Goal: Information Seeking & Learning: Learn about a topic

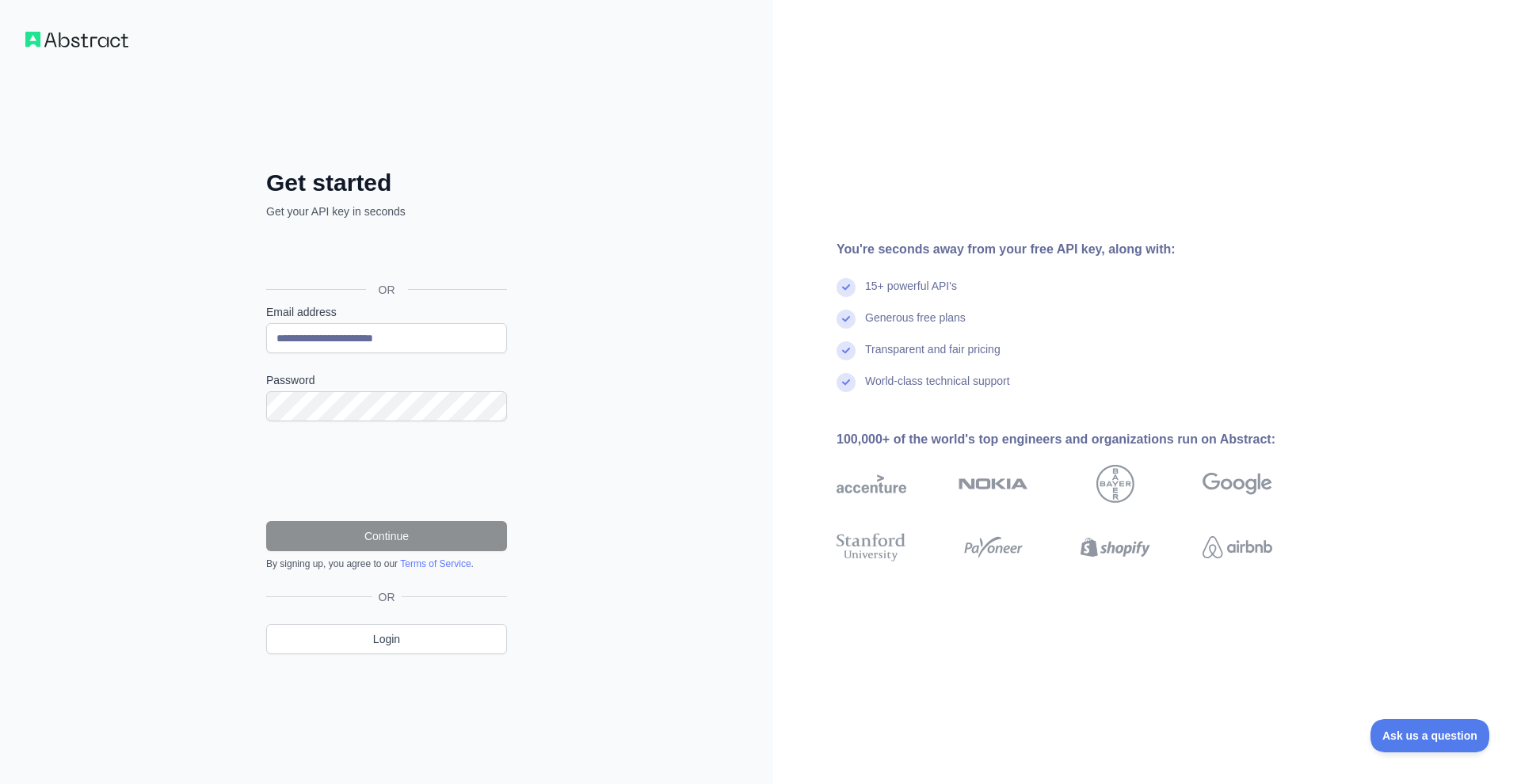
click at [399, 256] on div "Sign in with Google. Opens in new tab" at bounding box center [385, 254] width 237 height 35
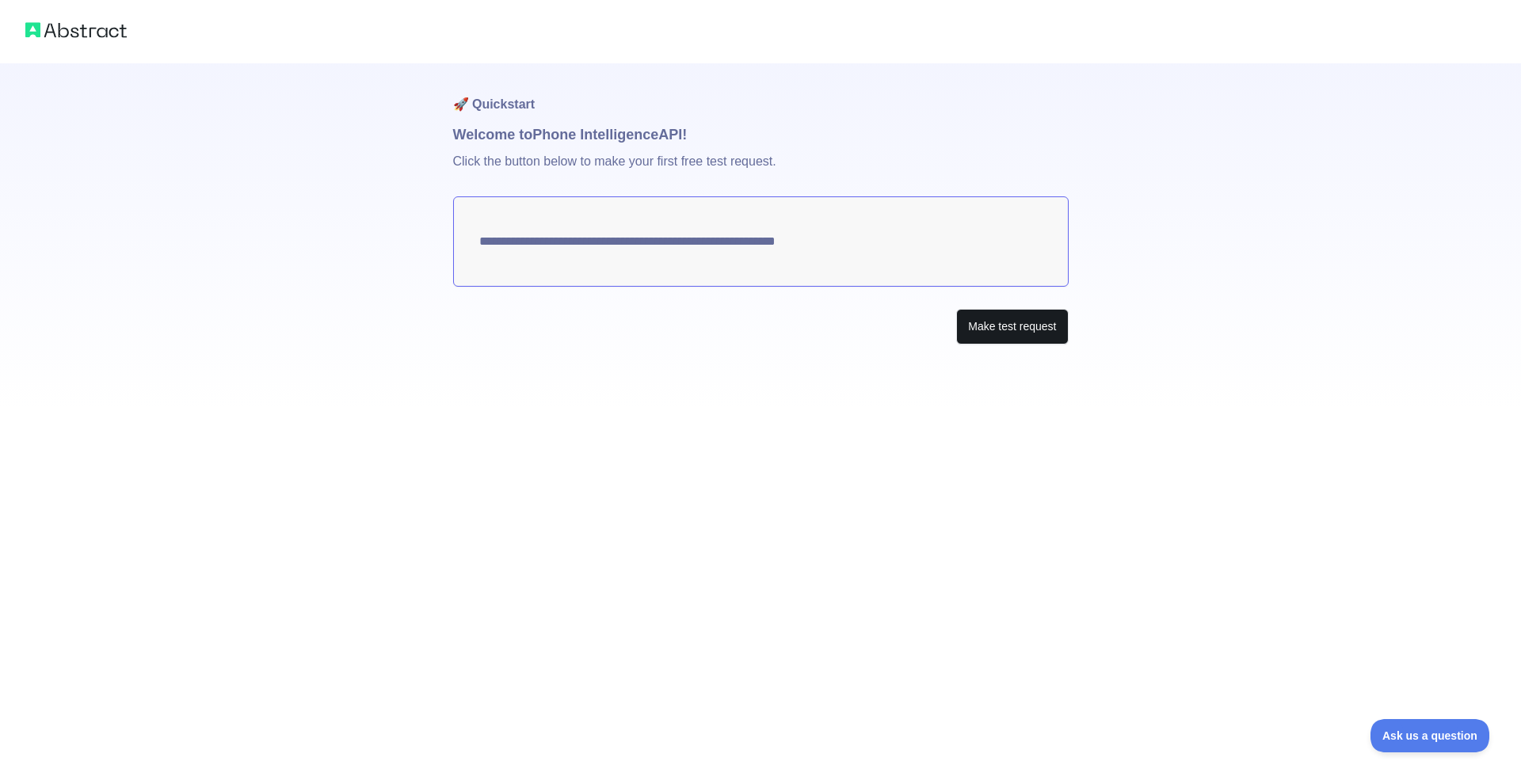
click at [992, 325] on button "Make test request" at bounding box center [1012, 326] width 112 height 36
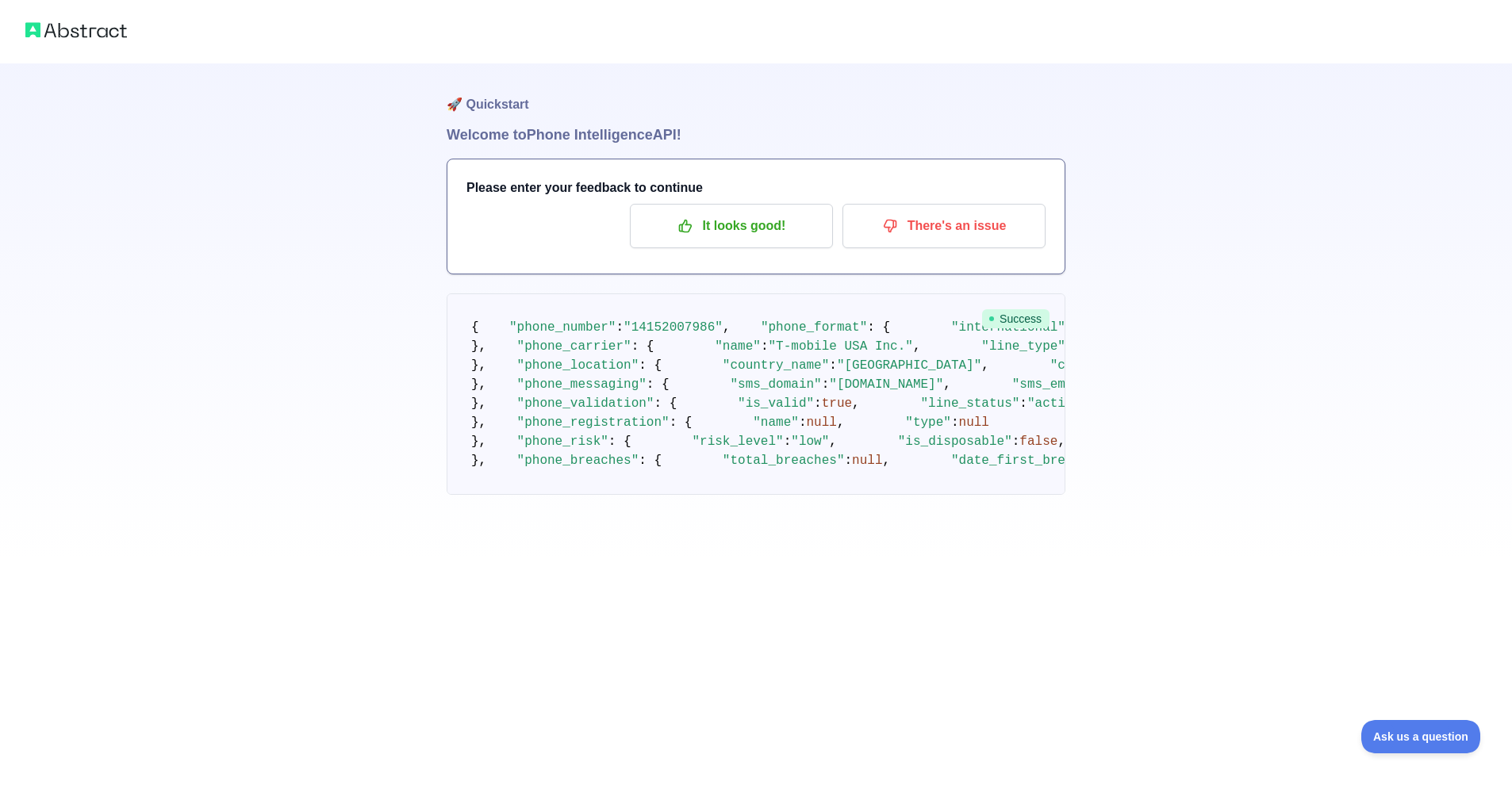
click at [101, 36] on img at bounding box center [75, 29] width 101 height 22
click at [25, 28] on img at bounding box center [75, 29] width 101 height 22
click at [72, 26] on img at bounding box center [75, 29] width 101 height 22
click at [732, 232] on p "It looks good!" at bounding box center [731, 225] width 179 height 27
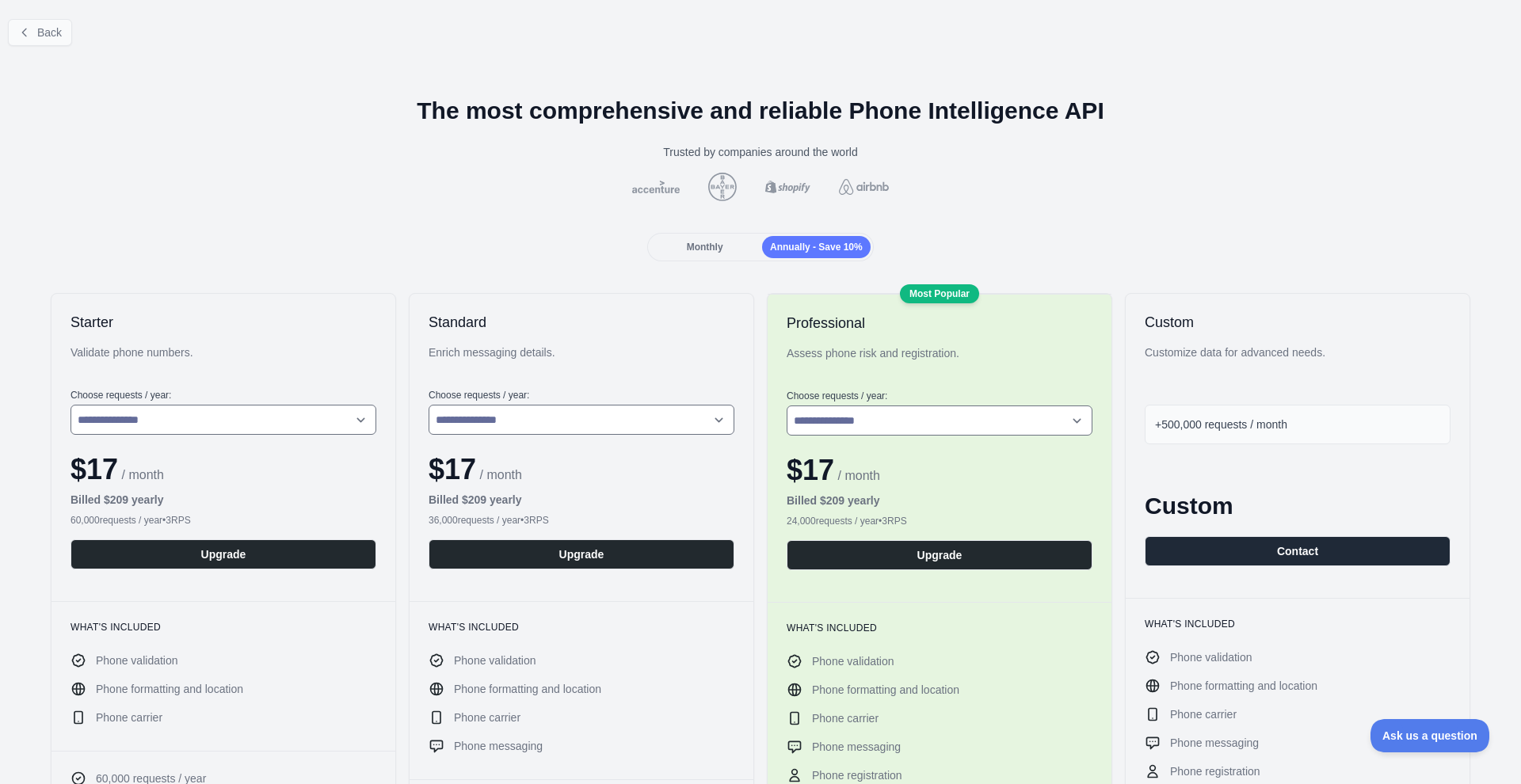
click at [50, 32] on span "Back" at bounding box center [49, 32] width 24 height 13
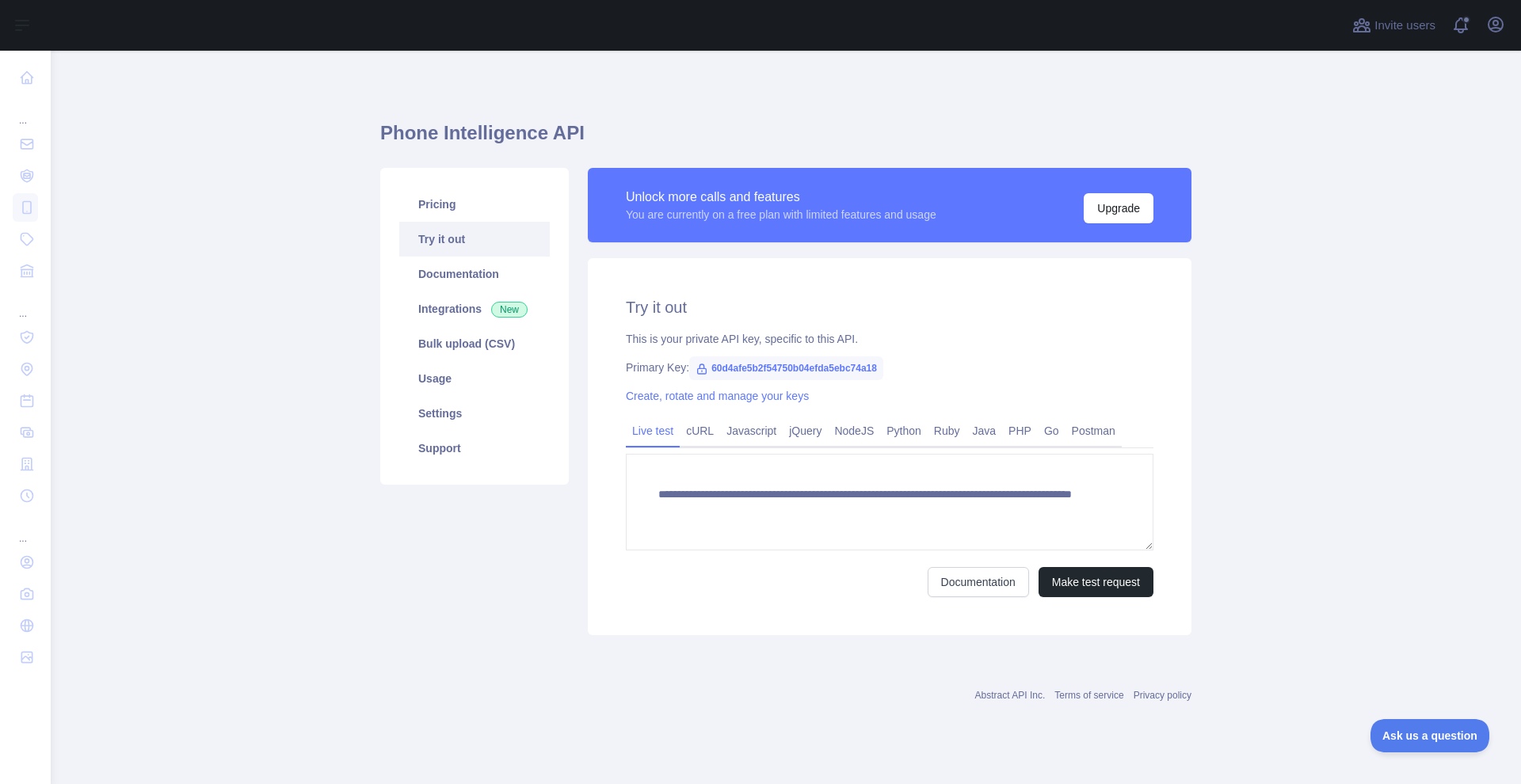
click at [734, 369] on span "60d4afe5b2f54750b04efda5ebc74a18" at bounding box center [786, 368] width 194 height 23
click at [723, 368] on span "60d4afe5b2f54750b04efda5ebc74a18" at bounding box center [786, 368] width 194 height 23
drag, startPoint x: 709, startPoint y: 369, endPoint x: 805, endPoint y: 369, distance: 96.0
click at [805, 369] on span "60d4afe5b2f54750b04efda5ebc74a18" at bounding box center [786, 368] width 194 height 23
click at [96, 160] on main "**********" at bounding box center [786, 418] width 1470 height 734
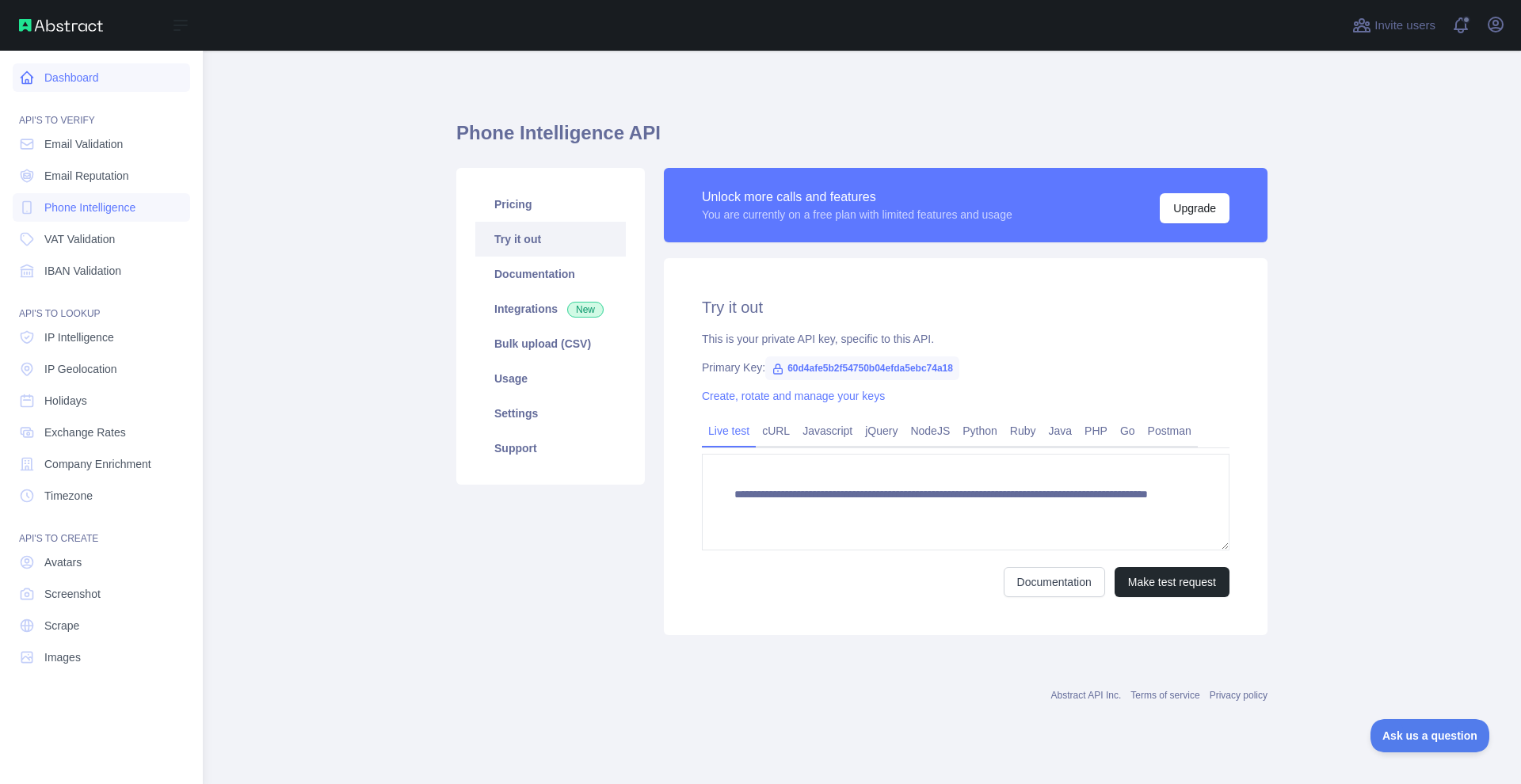
click at [72, 73] on link "Dashboard" at bounding box center [101, 77] width 177 height 28
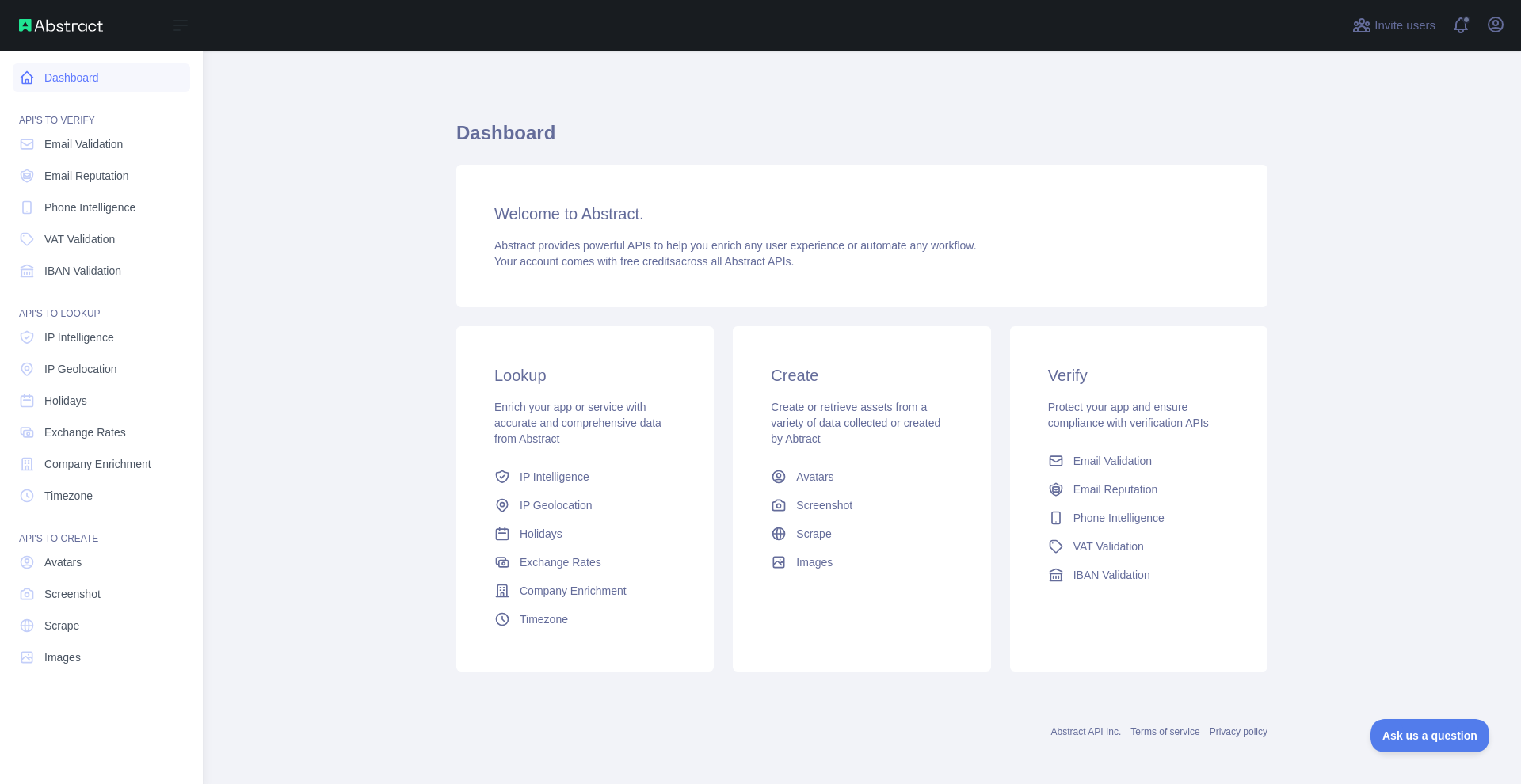
click at [100, 84] on link "Dashboard" at bounding box center [101, 77] width 177 height 28
click at [46, 26] on img at bounding box center [61, 25] width 84 height 13
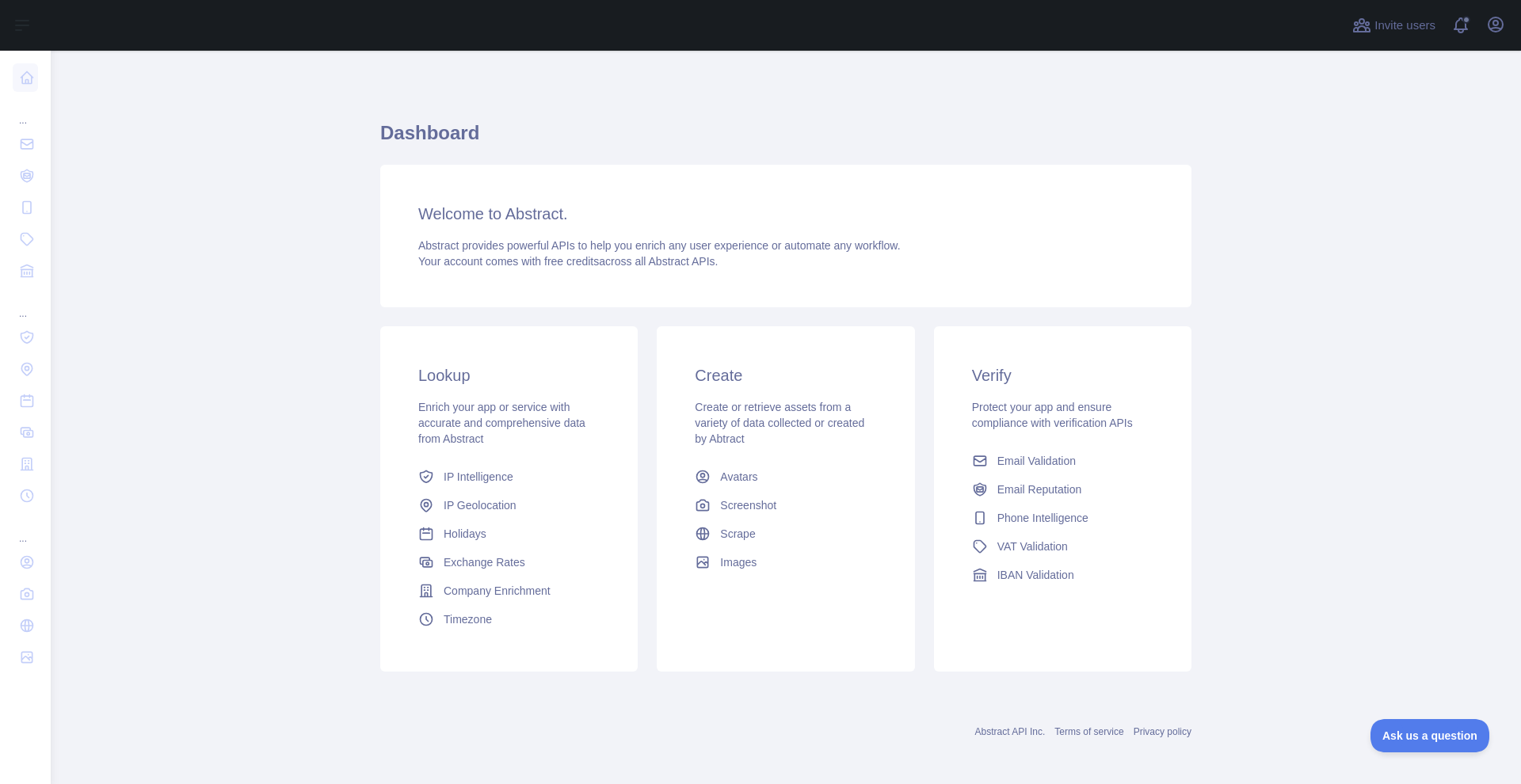
click at [1329, 266] on main "Dashboard Welcome to Abstract. Abstract provides powerful APIs to help you enri…" at bounding box center [786, 418] width 1470 height 734
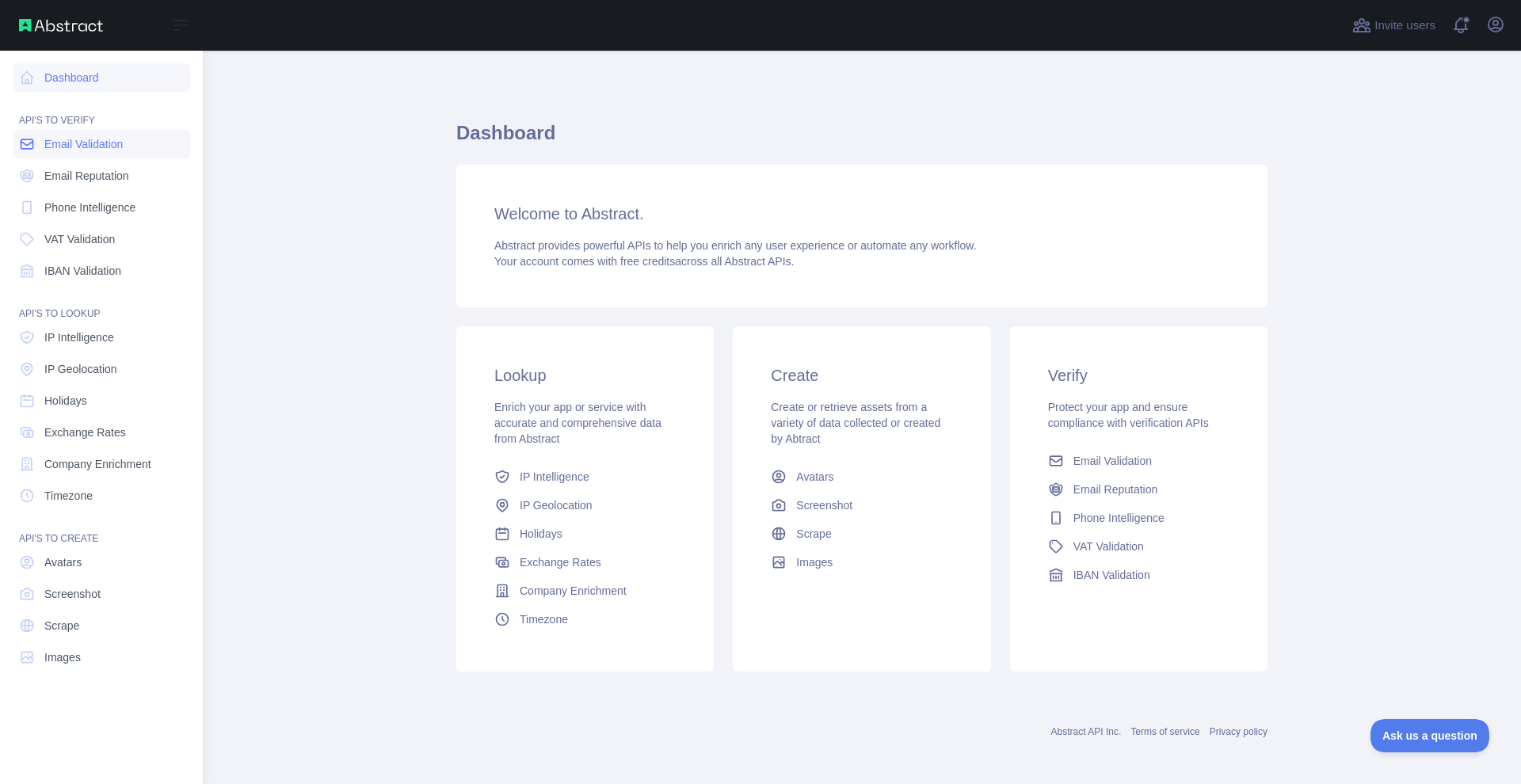
click at [100, 141] on span "Email Validation" at bounding box center [83, 144] width 79 height 16
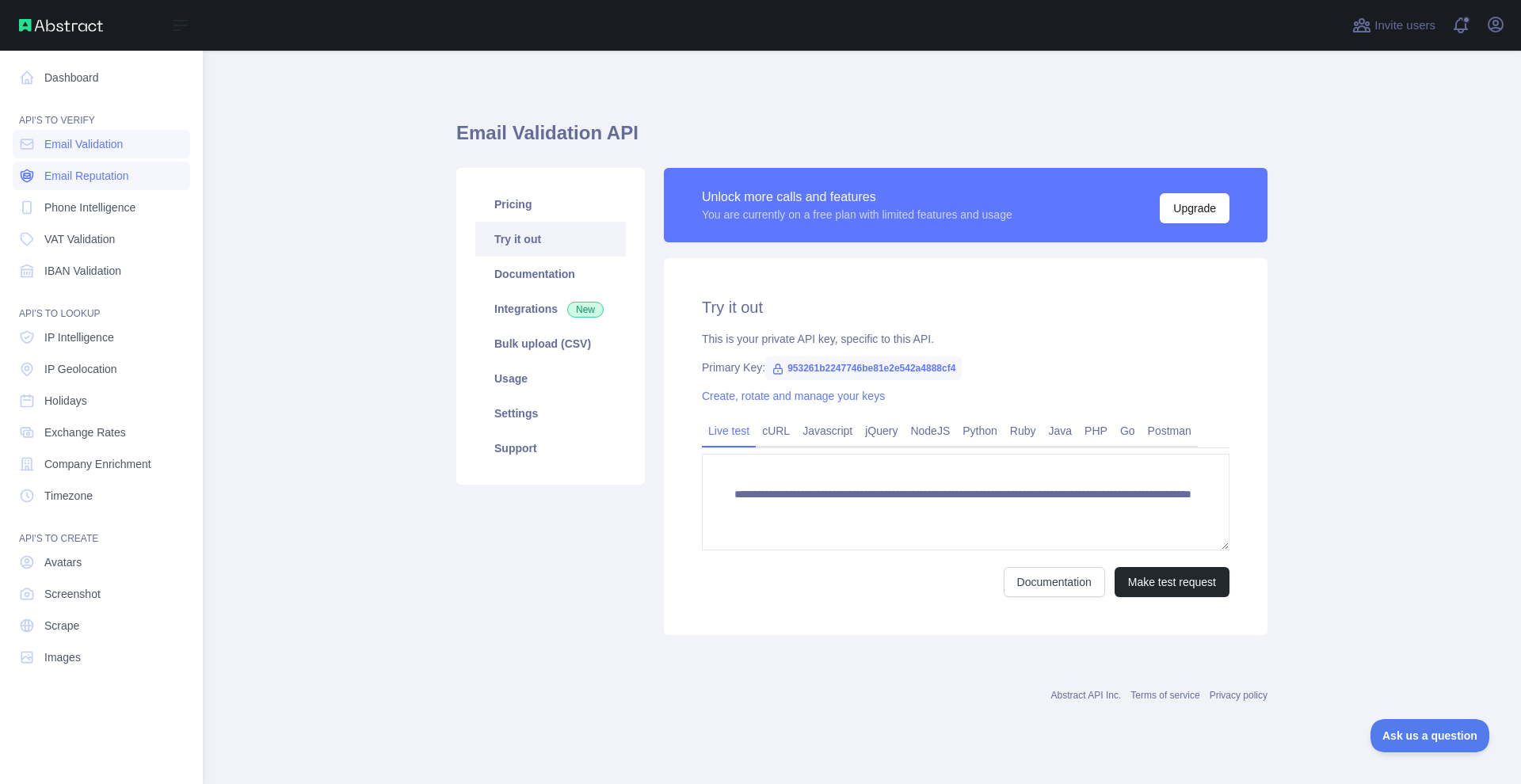
click at [89, 182] on span "Email Reputation" at bounding box center [87, 176] width 85 height 16
click at [92, 207] on span "Phone Intelligence" at bounding box center [90, 207] width 91 height 16
click at [92, 182] on span "Email Reputation" at bounding box center [87, 176] width 85 height 16
click at [92, 207] on span "Phone Intelligence" at bounding box center [90, 207] width 91 height 16
type textarea "**********"
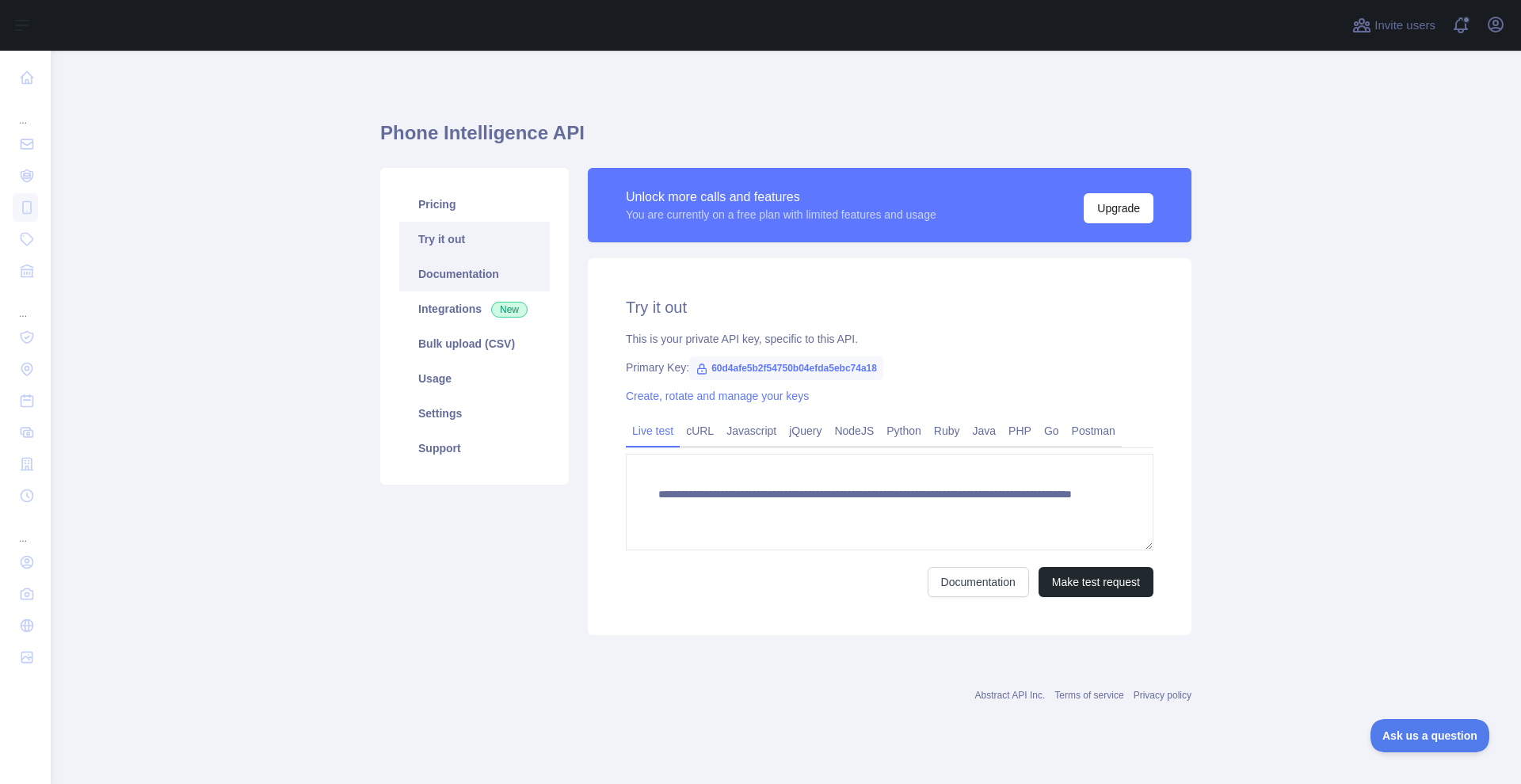
click at [475, 277] on link "Documentation" at bounding box center [475, 274] width 151 height 35
click at [693, 424] on link "cURL" at bounding box center [700, 430] width 40 height 25
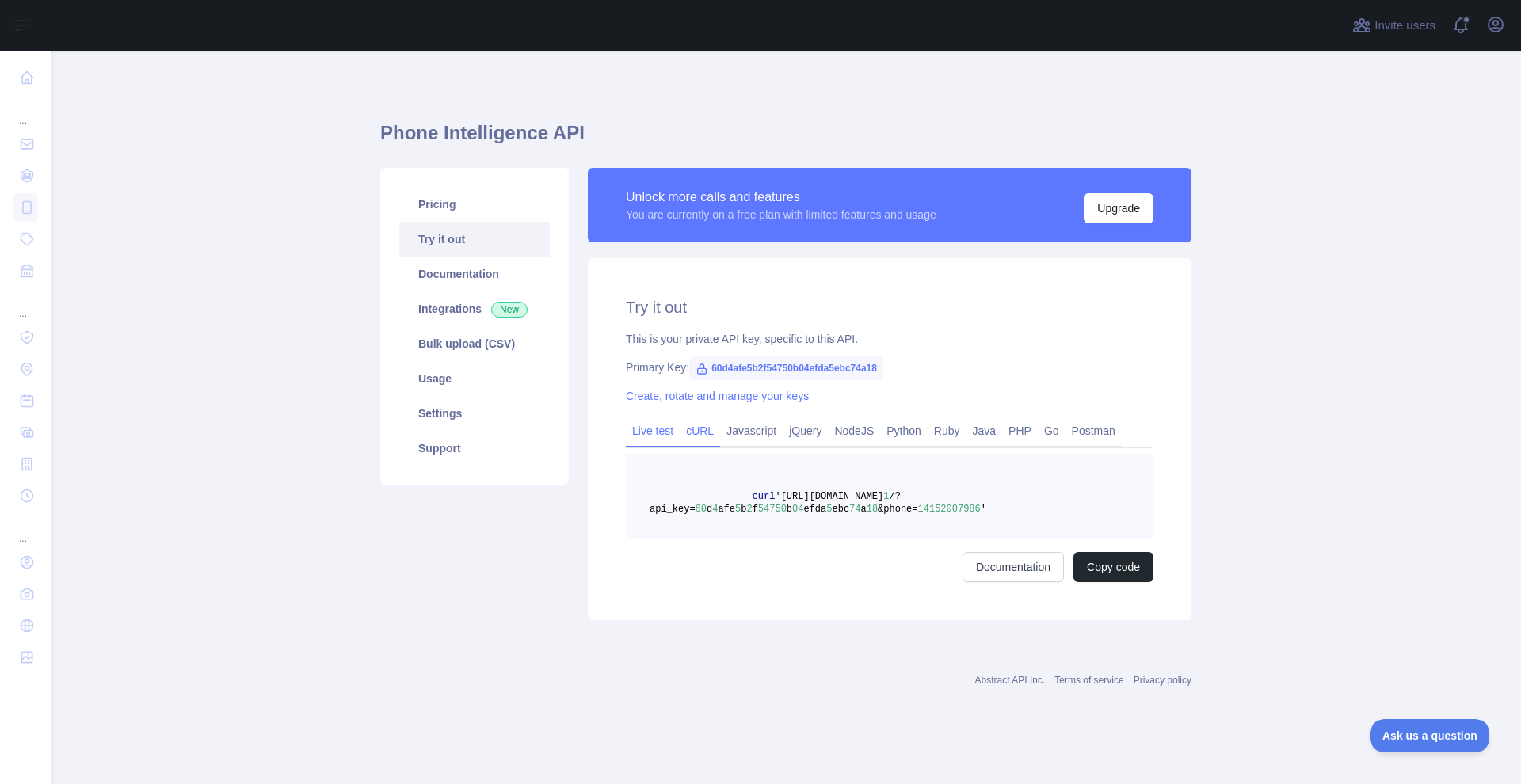
click at [651, 424] on link "Live test" at bounding box center [653, 430] width 53 height 25
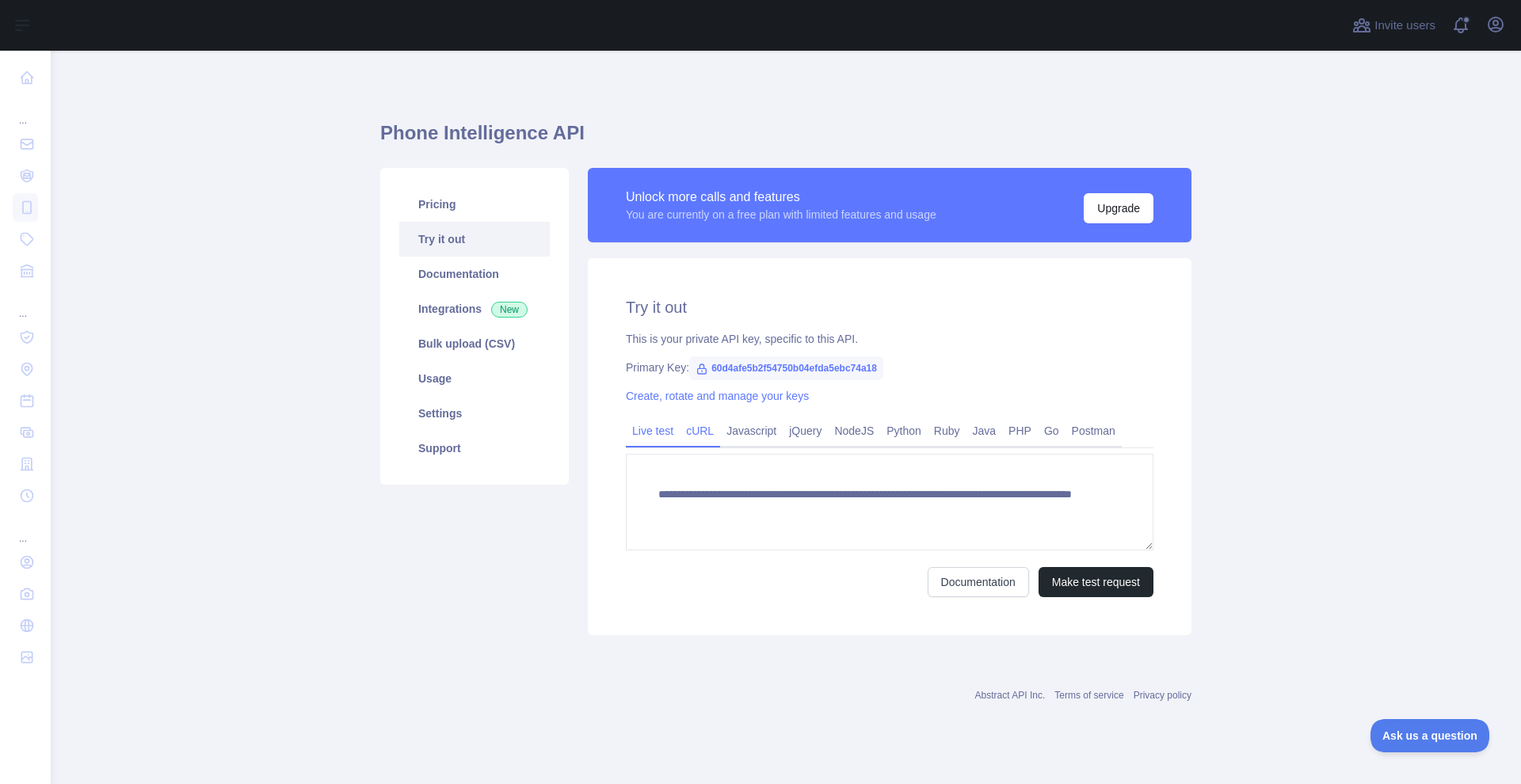
click at [713, 428] on link "cURL" at bounding box center [700, 430] width 40 height 25
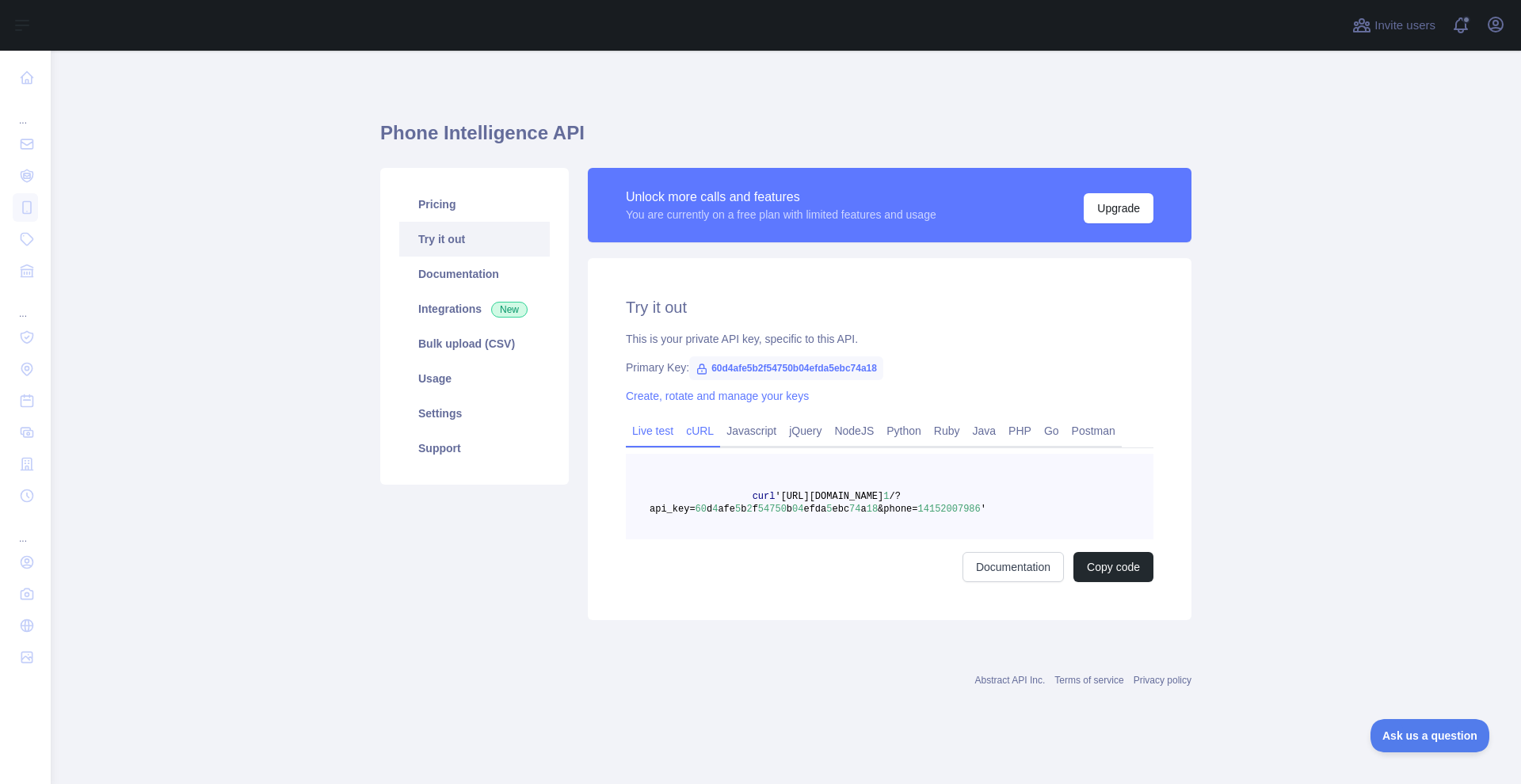
click at [650, 429] on link "Live test" at bounding box center [653, 430] width 53 height 25
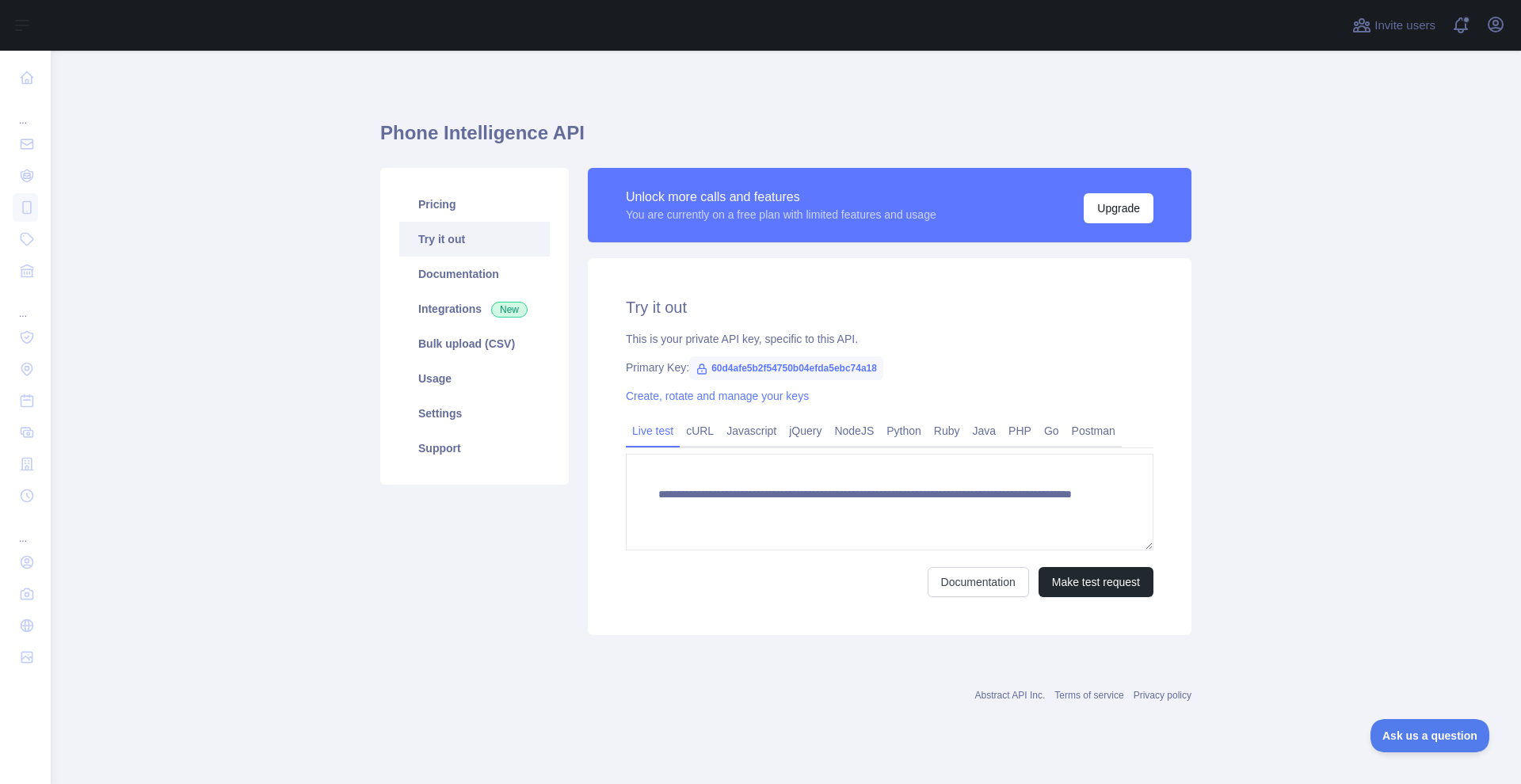
click at [731, 369] on span "60d4afe5b2f54750b04efda5ebc74a18" at bounding box center [786, 368] width 194 height 23
click at [441, 198] on link "Pricing" at bounding box center [475, 204] width 151 height 35
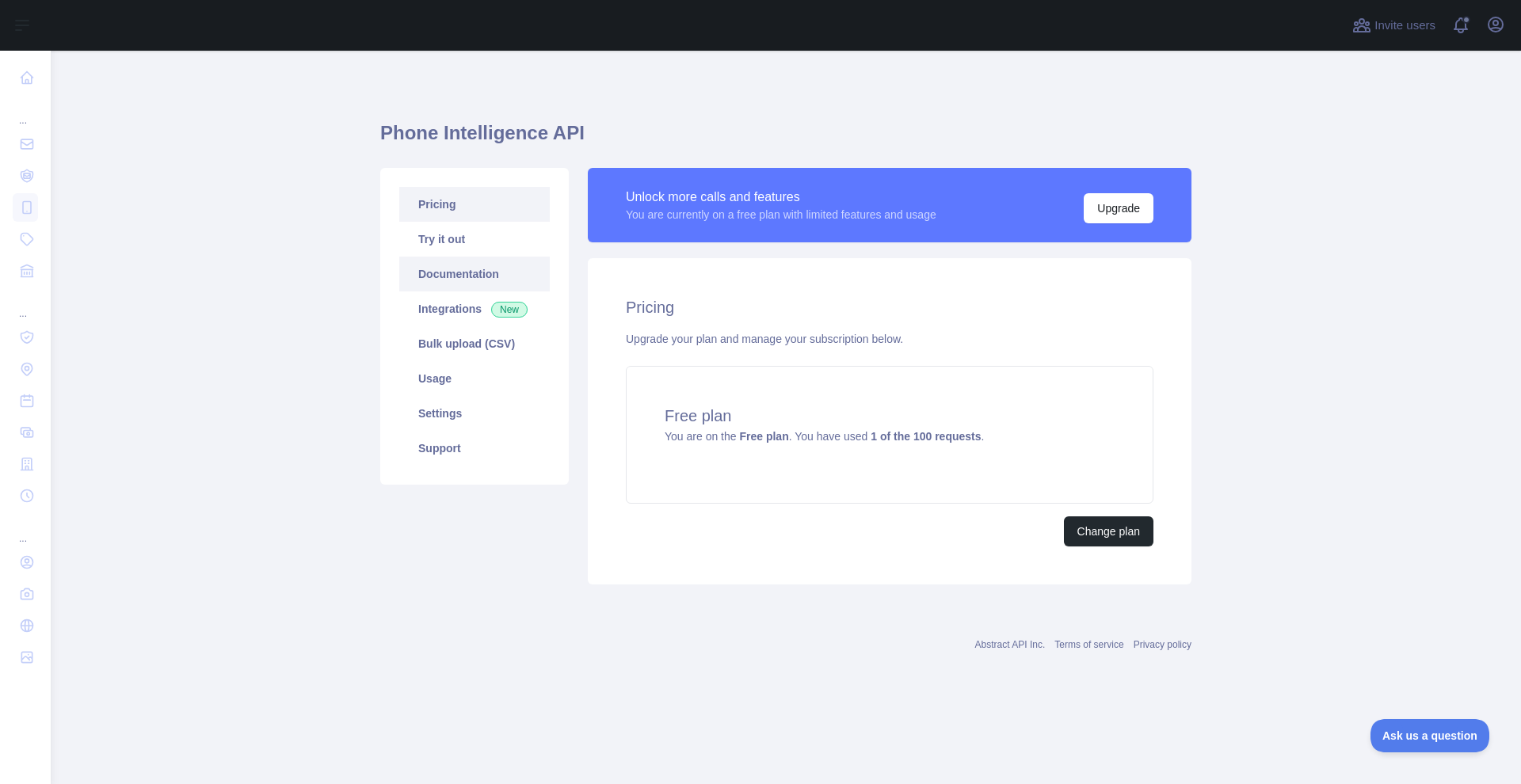
click at [438, 268] on link "Documentation" at bounding box center [475, 274] width 151 height 35
click at [445, 381] on link "Usage" at bounding box center [475, 378] width 151 height 35
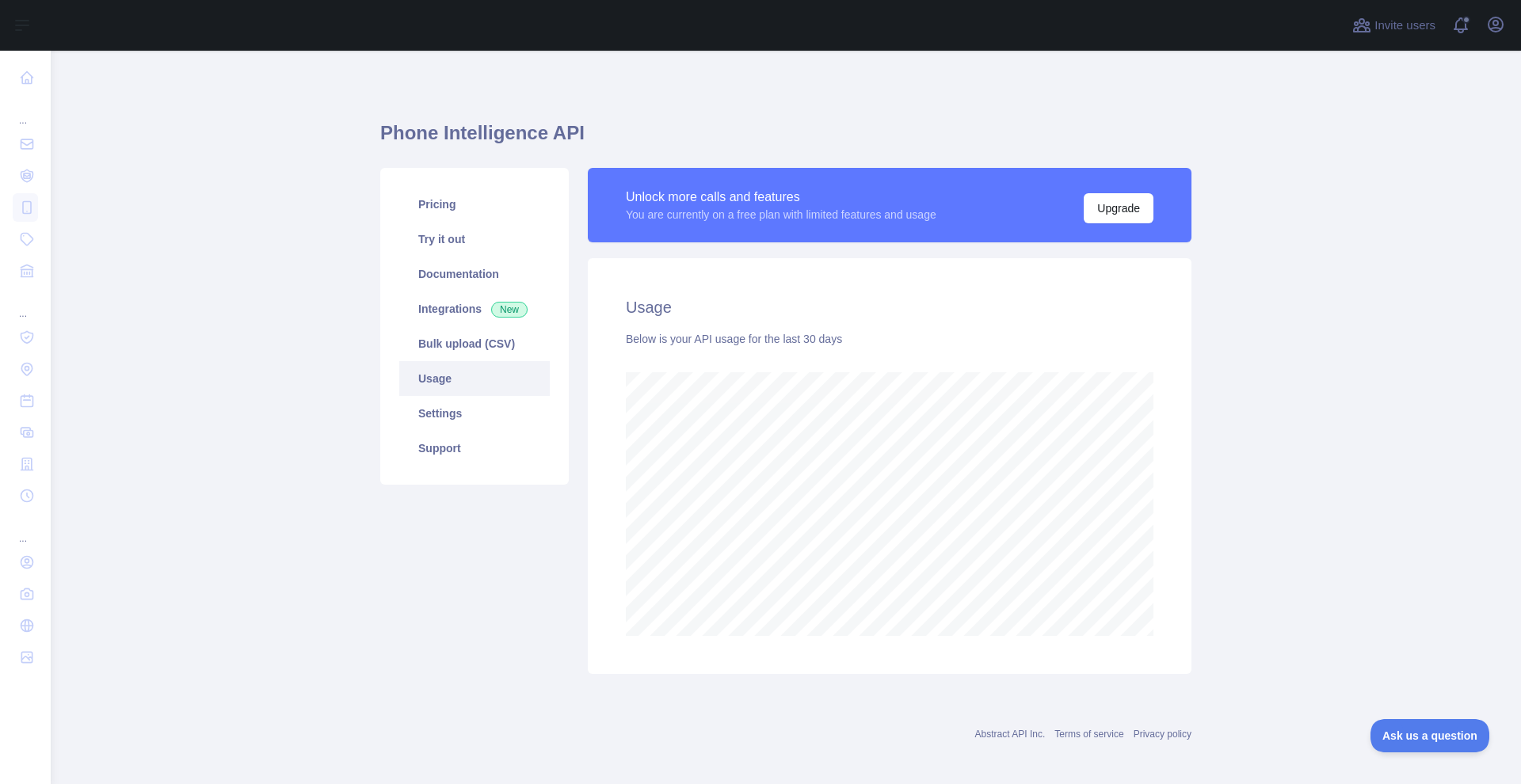
scroll to position [734, 1459]
click at [460, 318] on link "Integrations New" at bounding box center [475, 309] width 151 height 35
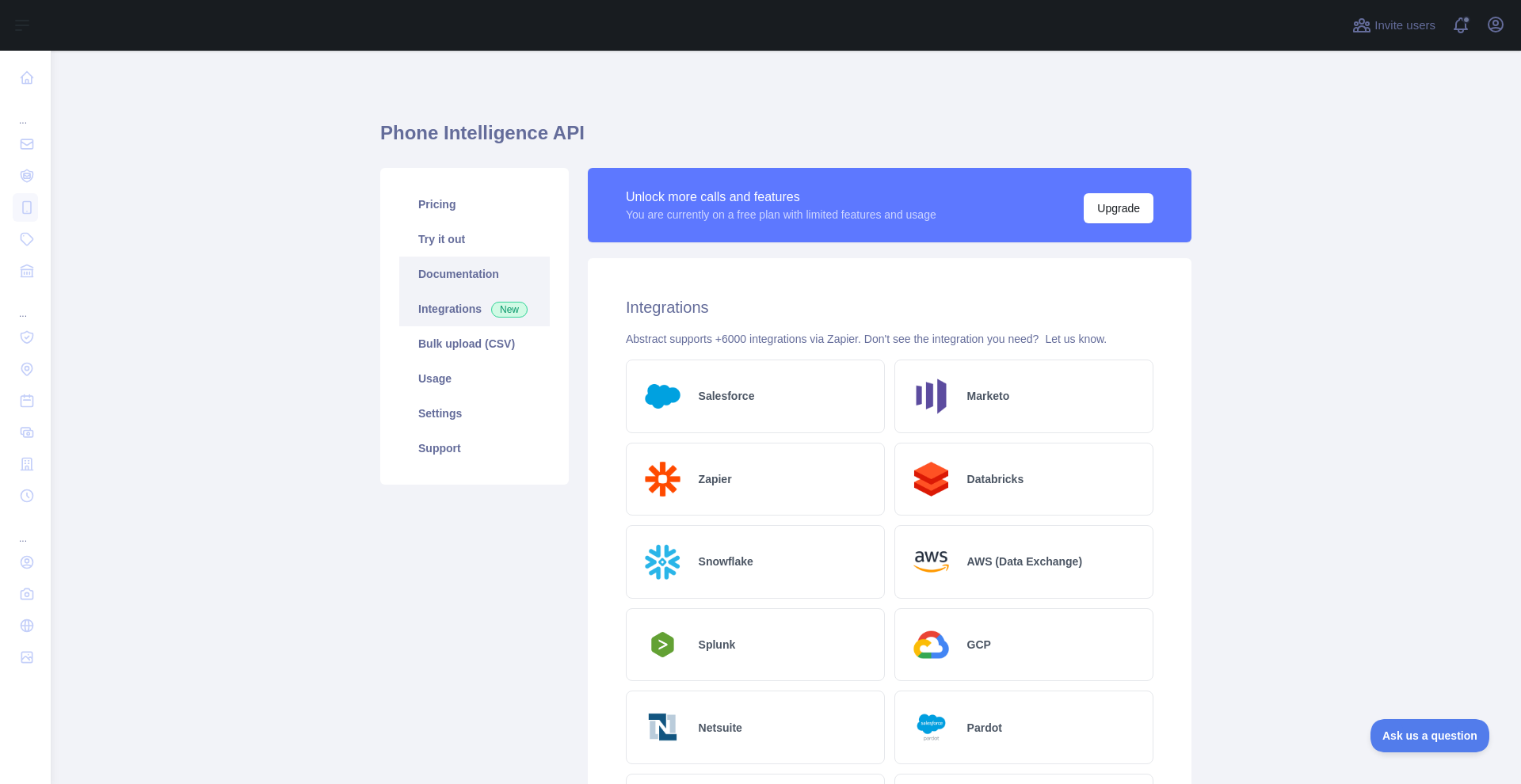
click at [447, 266] on link "Documentation" at bounding box center [475, 274] width 151 height 35
click at [454, 232] on link "Try it out" at bounding box center [475, 239] width 151 height 35
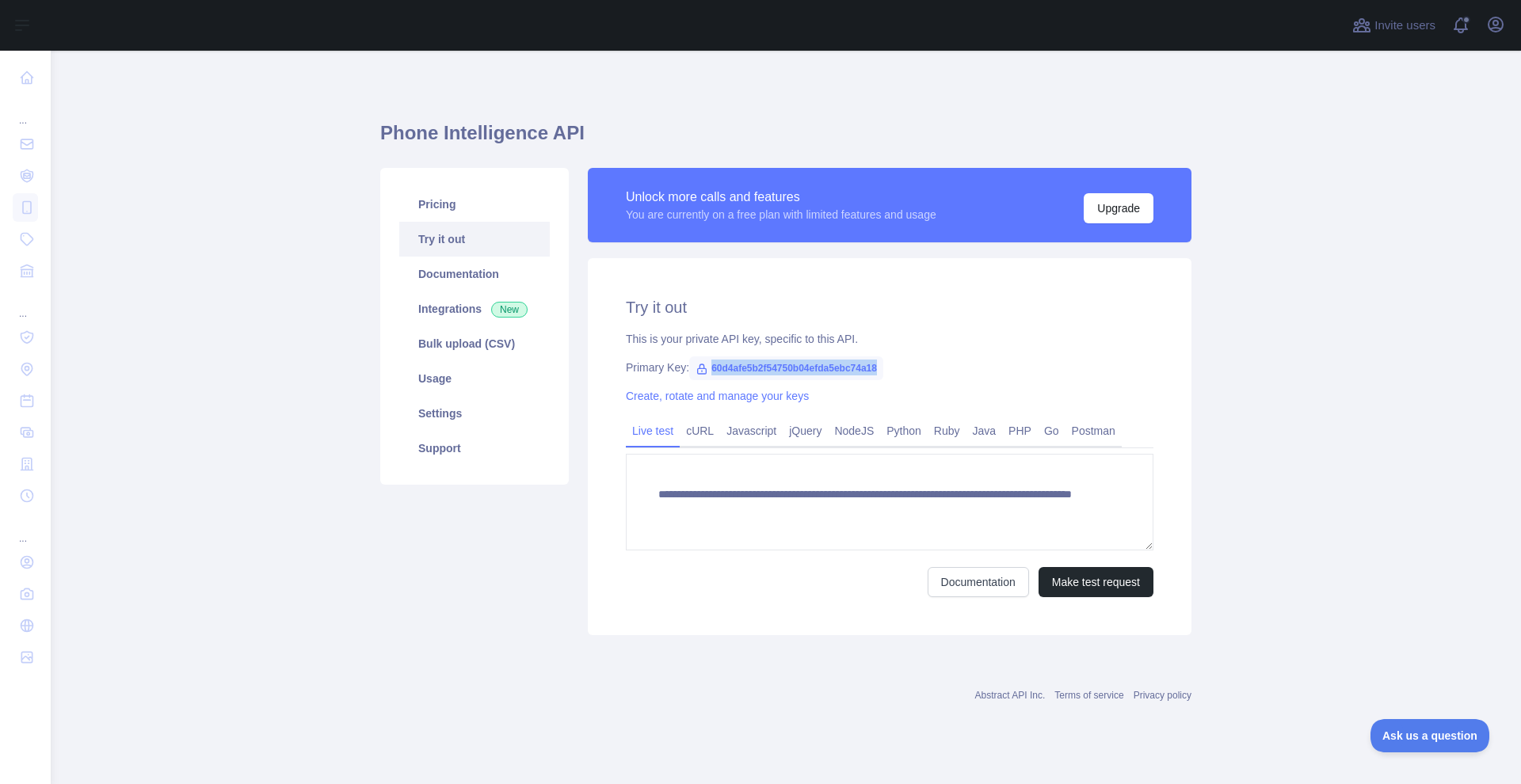
drag, startPoint x: 898, startPoint y: 369, endPoint x: 714, endPoint y: 372, distance: 184.0
click at [714, 372] on span "60d4afe5b2f54750b04efda5ebc74a18" at bounding box center [786, 368] width 194 height 23
copy div "60d4afe5b2f54750b04efda5ebc74a18"
click at [914, 426] on link "Python" at bounding box center [903, 430] width 48 height 25
